Goal: Navigation & Orientation: Find specific page/section

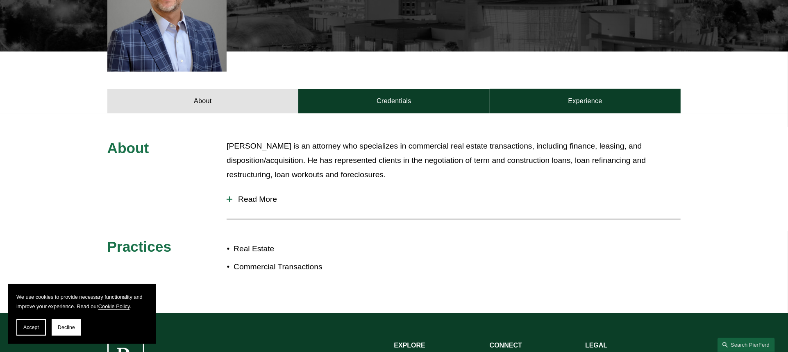
scroll to position [199, 0]
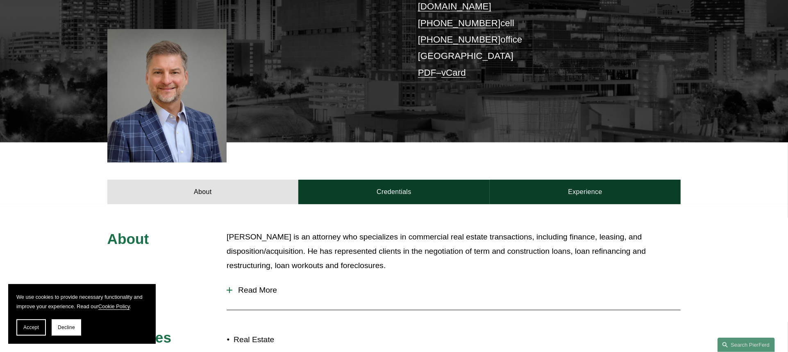
click at [269, 286] on span "Read More" at bounding box center [456, 290] width 448 height 9
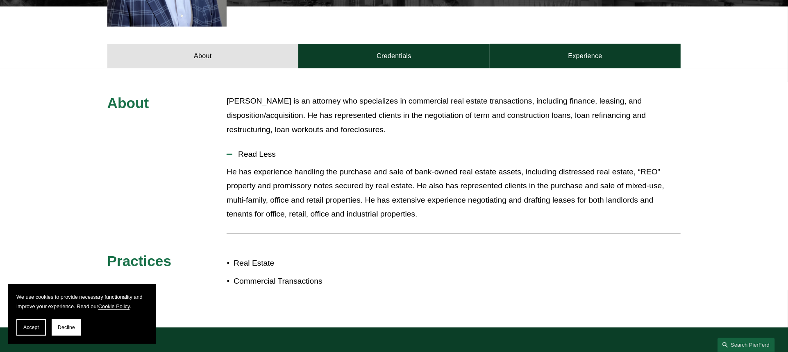
scroll to position [244, 0]
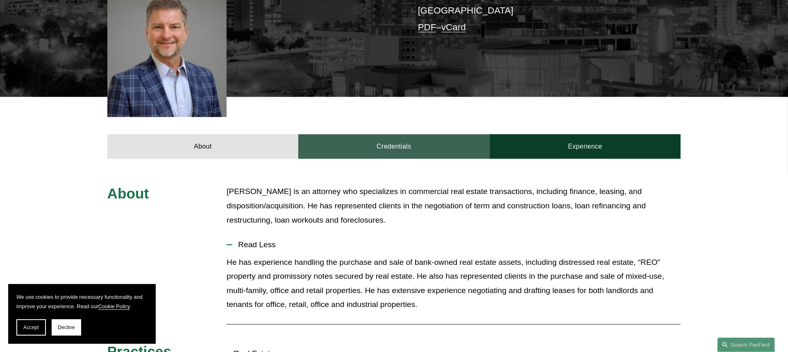
click at [404, 145] on link "Credentials" at bounding box center [393, 146] width 191 height 25
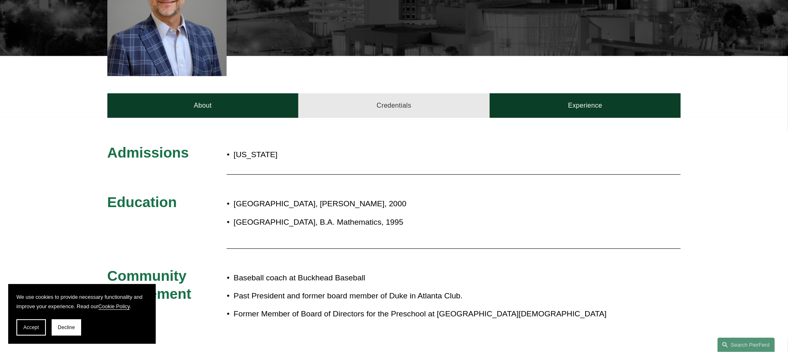
scroll to position [199, 0]
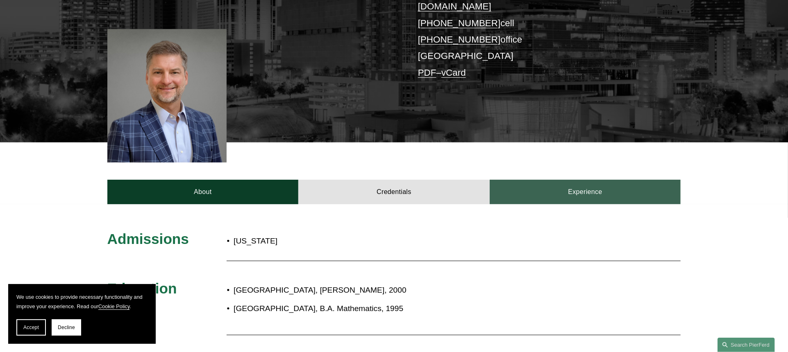
click at [595, 180] on link "Experience" at bounding box center [584, 192] width 191 height 25
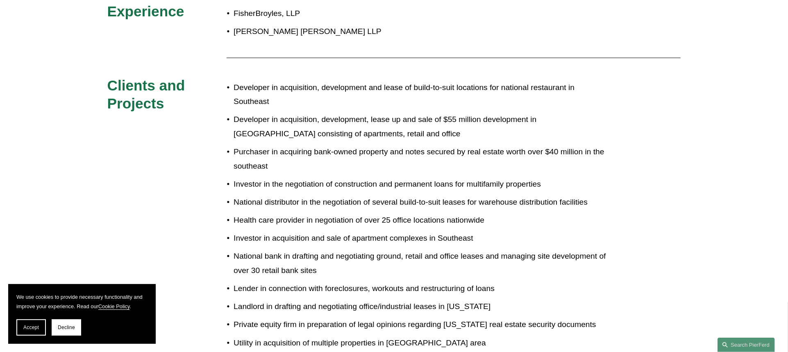
scroll to position [636, 0]
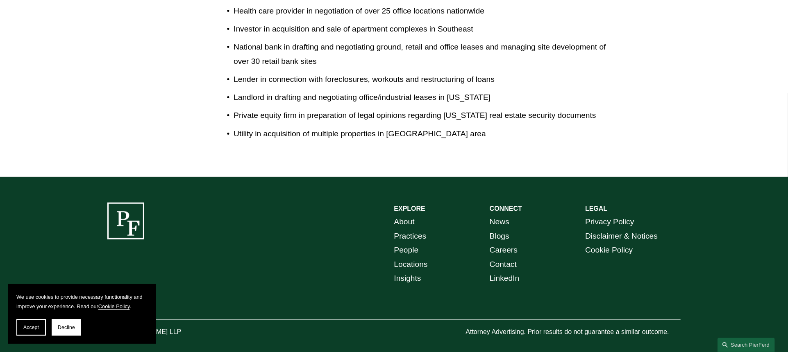
click at [410, 215] on link "About" at bounding box center [404, 222] width 20 height 14
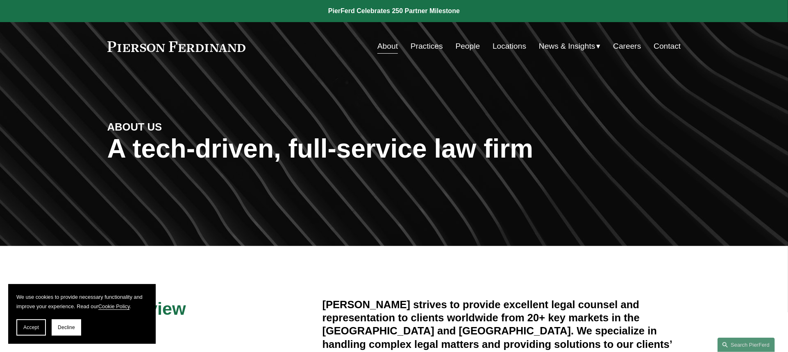
click at [429, 45] on link "Practices" at bounding box center [426, 46] width 32 height 16
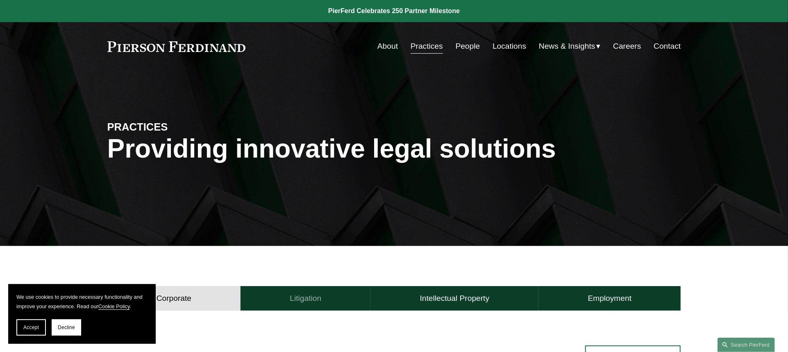
click at [312, 301] on h4 "Litigation" at bounding box center [306, 299] width 32 height 10
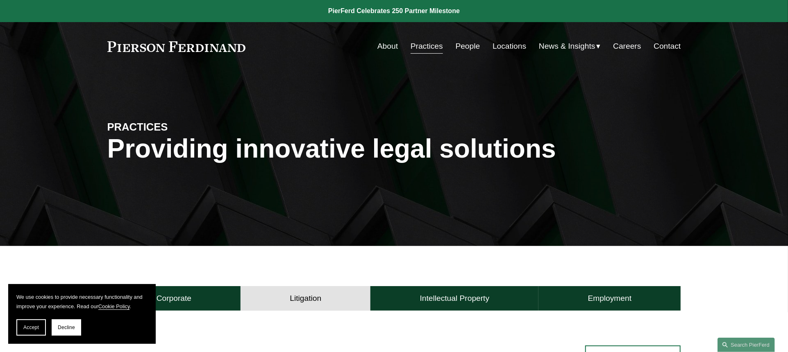
click at [625, 46] on link "Careers" at bounding box center [627, 46] width 28 height 16
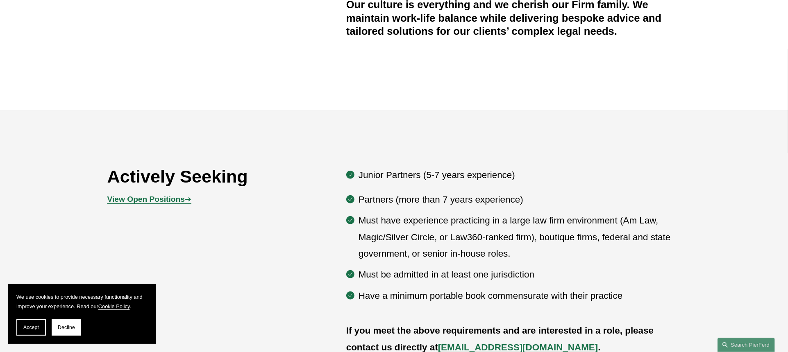
scroll to position [364, 0]
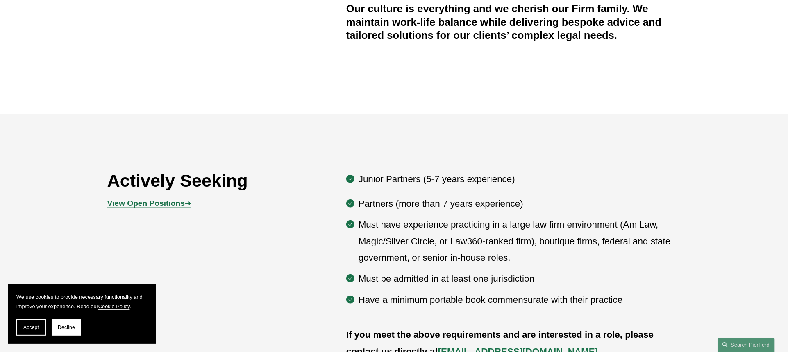
click at [146, 205] on strong "View Open Positions" at bounding box center [145, 203] width 77 height 9
